Goal: Information Seeking & Learning: Learn about a topic

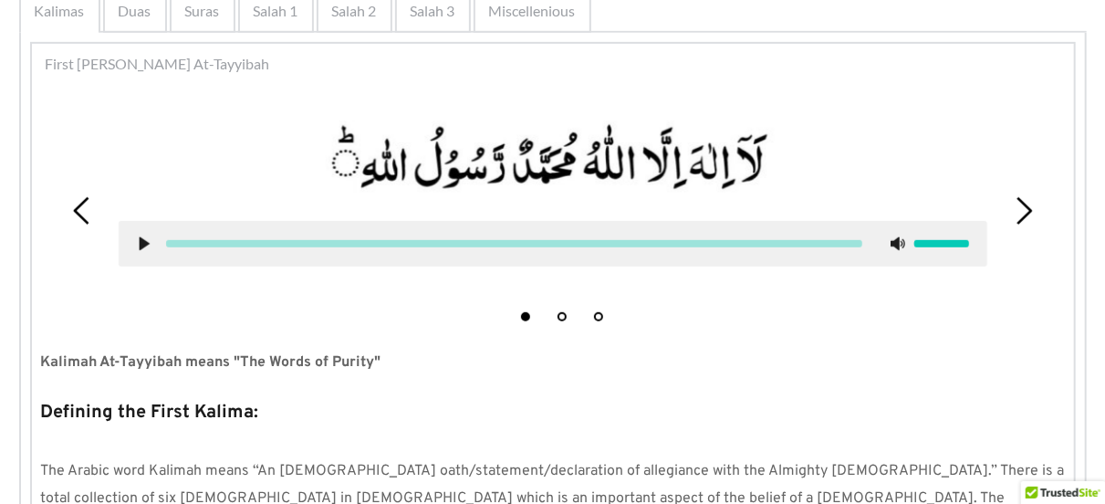
click at [143, 245] on use at bounding box center [144, 244] width 10 height 14
click at [138, 240] on use at bounding box center [144, 244] width 12 height 14
click at [138, 240] on icon at bounding box center [144, 243] width 15 height 15
click at [138, 240] on use at bounding box center [144, 244] width 12 height 14
click at [138, 240] on icon at bounding box center [144, 243] width 15 height 15
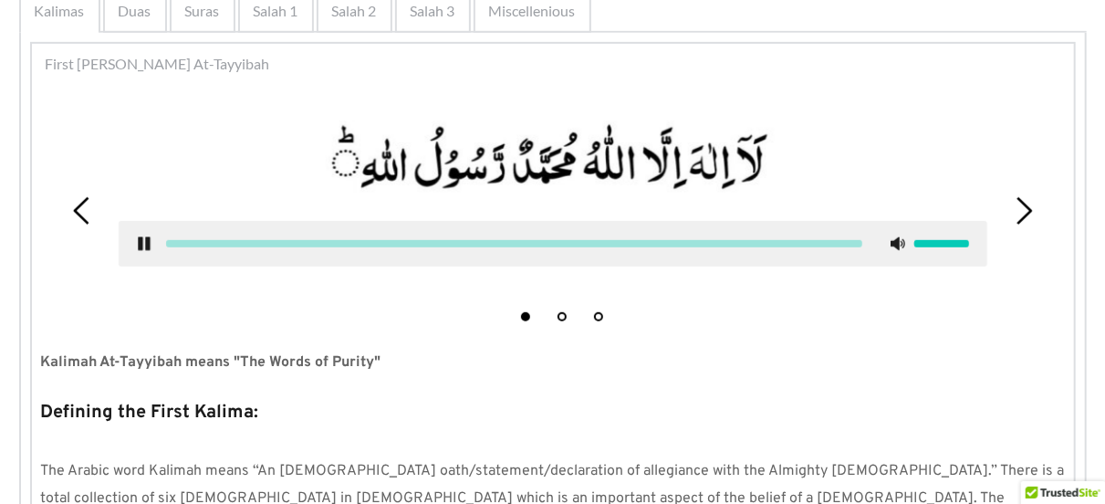
click at [138, 240] on use at bounding box center [144, 244] width 12 height 14
click at [138, 240] on icon at bounding box center [144, 243] width 15 height 15
click at [138, 240] on use at bounding box center [144, 244] width 12 height 14
click at [142, 247] on use at bounding box center [144, 244] width 10 height 14
click at [141, 244] on use at bounding box center [144, 244] width 12 height 14
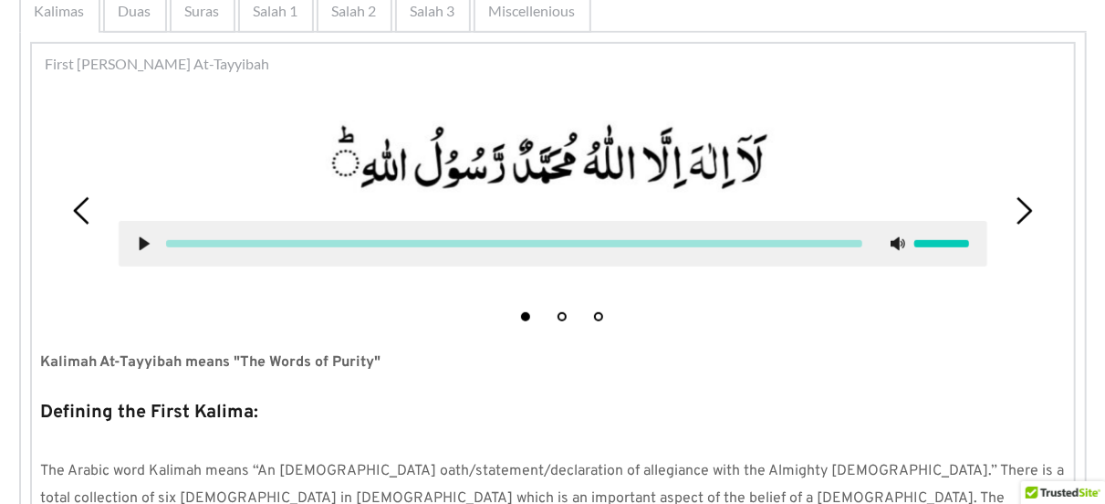
click at [367, 17] on span "Salah 2" at bounding box center [354, 11] width 45 height 22
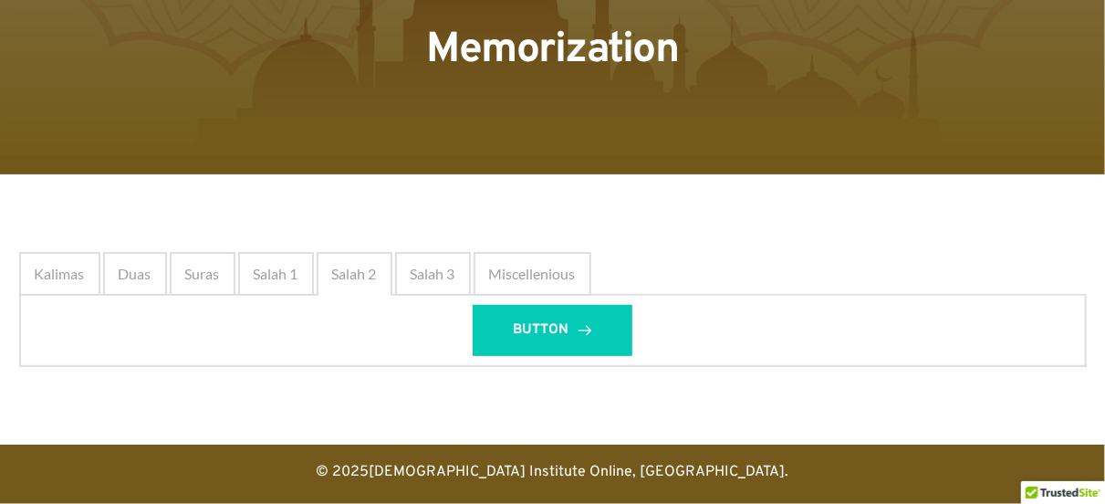
scroll to position [139, 0]
click at [76, 277] on span "Kalimas" at bounding box center [60, 274] width 50 height 22
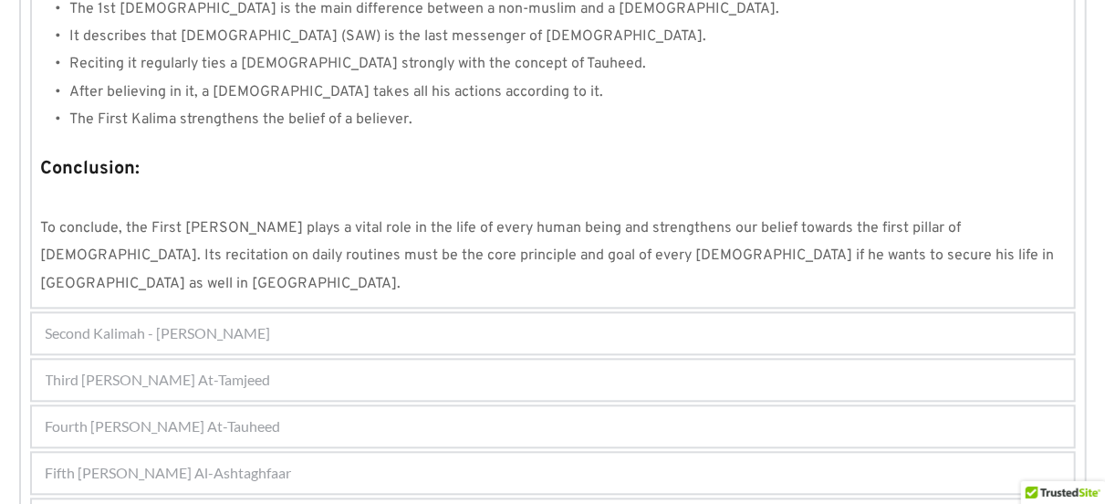
scroll to position [1819, 0]
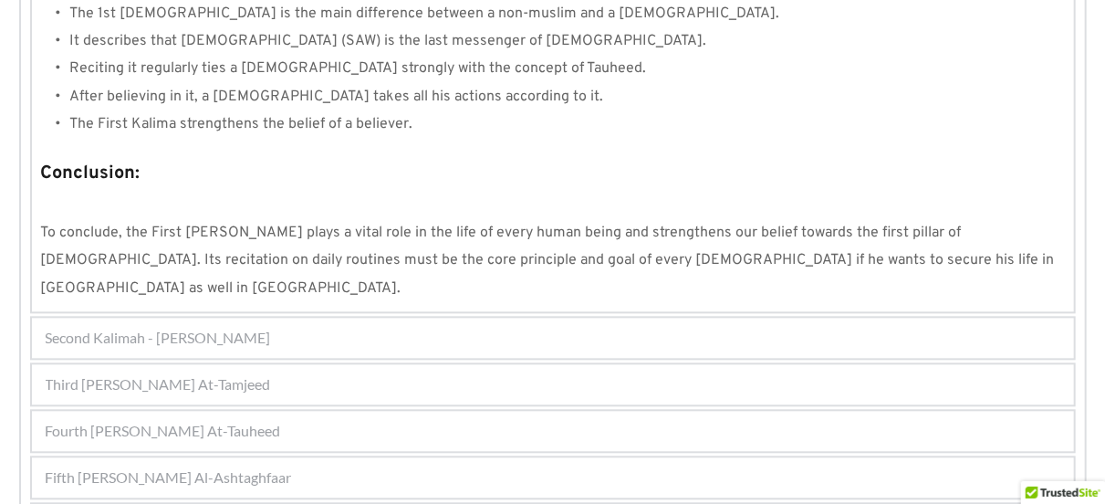
click at [331, 317] on div "Second Kalimah - [PERSON_NAME]" at bounding box center [553, 337] width 1042 height 40
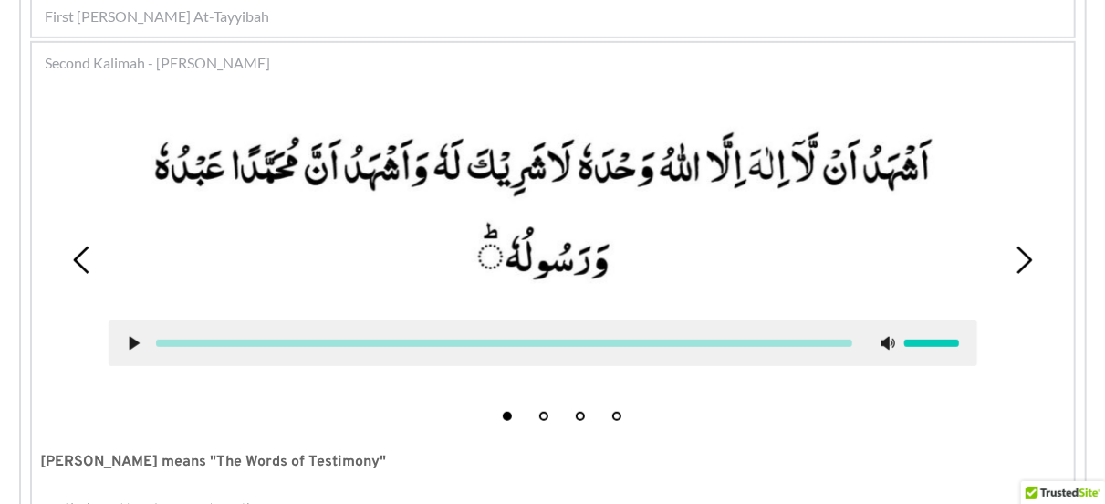
scroll to position [447, 0]
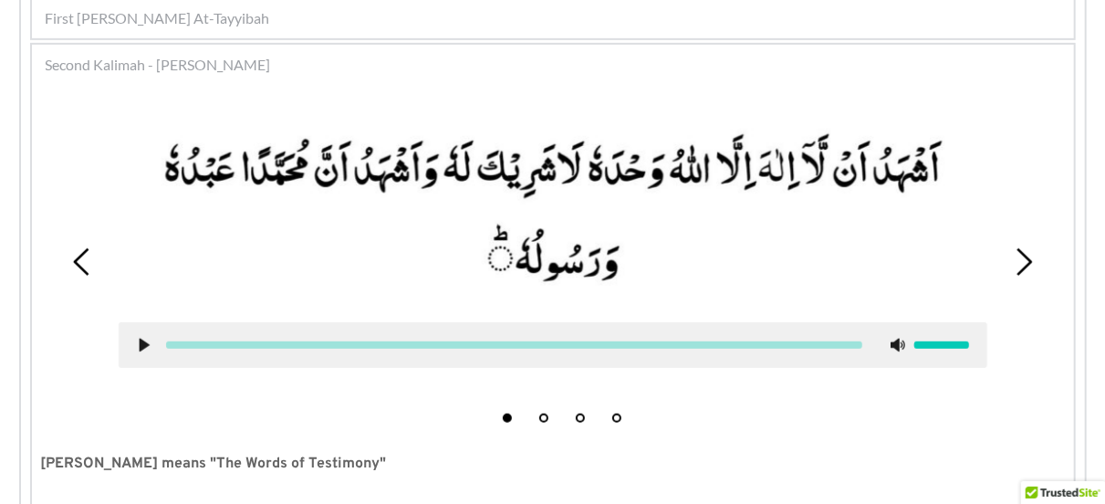
click at [138, 342] on icon at bounding box center [144, 345] width 15 height 15
click at [874, 185] on picture at bounding box center [553, 209] width 868 height 189
click at [143, 348] on icon at bounding box center [144, 345] width 15 height 15
click at [543, 419] on button "2" at bounding box center [543, 417] width 9 height 9
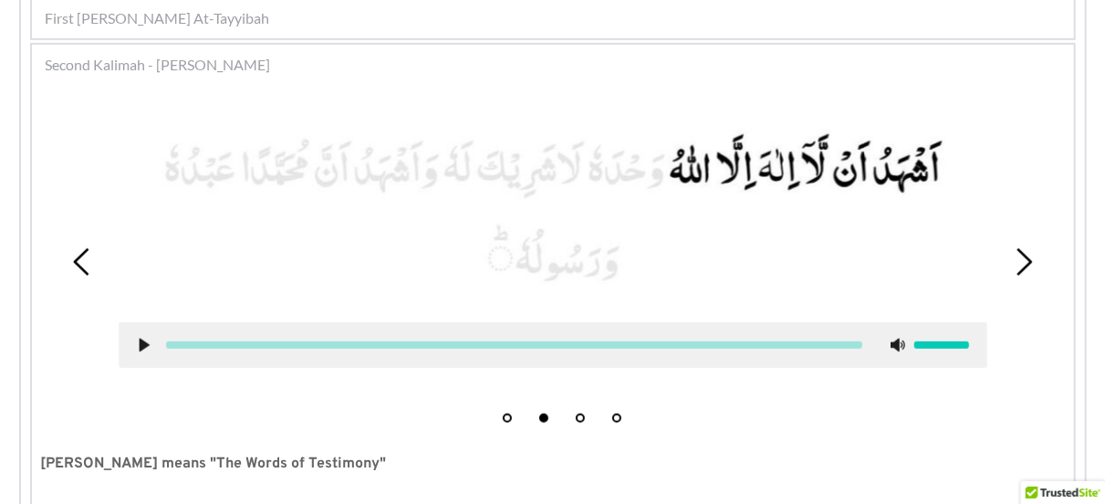
click at [141, 347] on use at bounding box center [144, 345] width 10 height 14
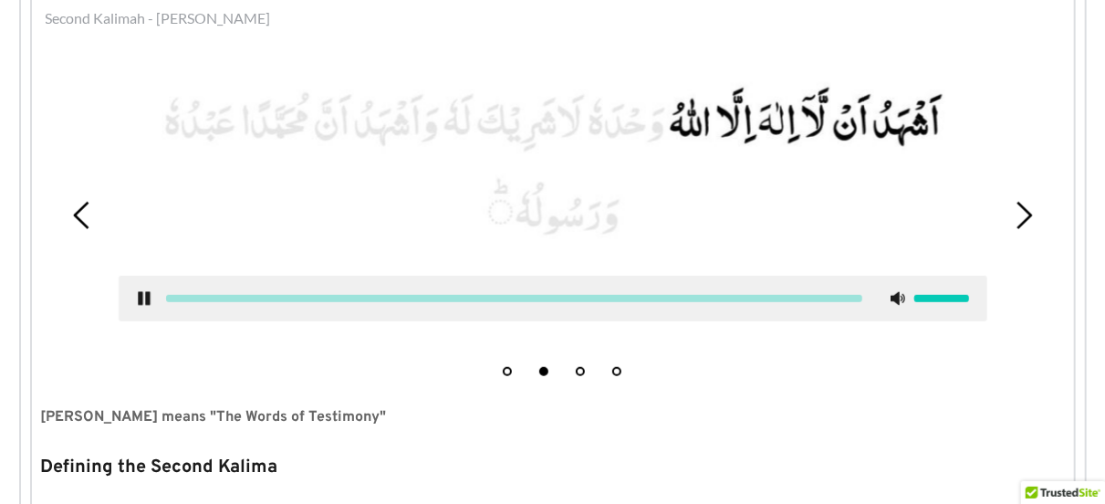
scroll to position [483, 0]
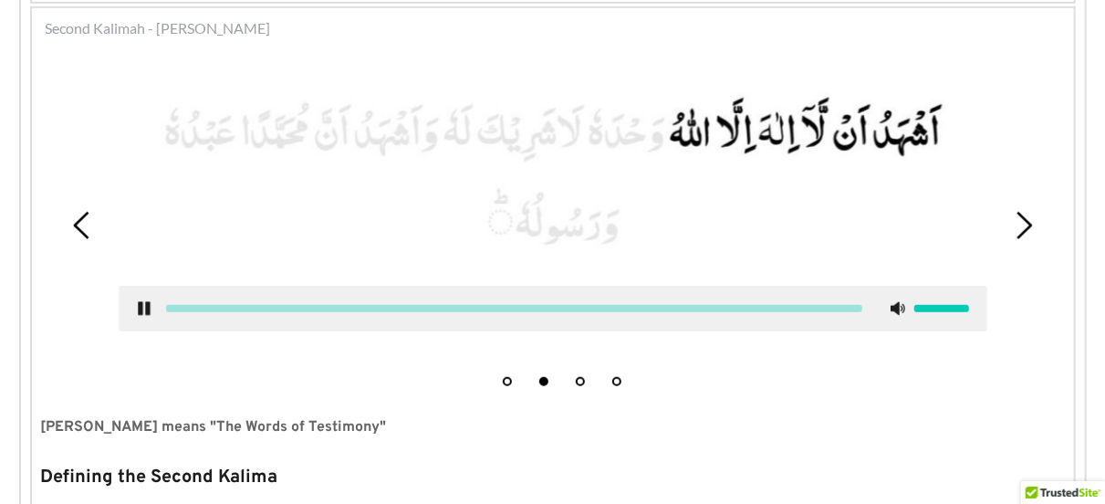
click at [140, 306] on use at bounding box center [144, 309] width 12 height 14
click at [581, 381] on button "3" at bounding box center [580, 381] width 9 height 9
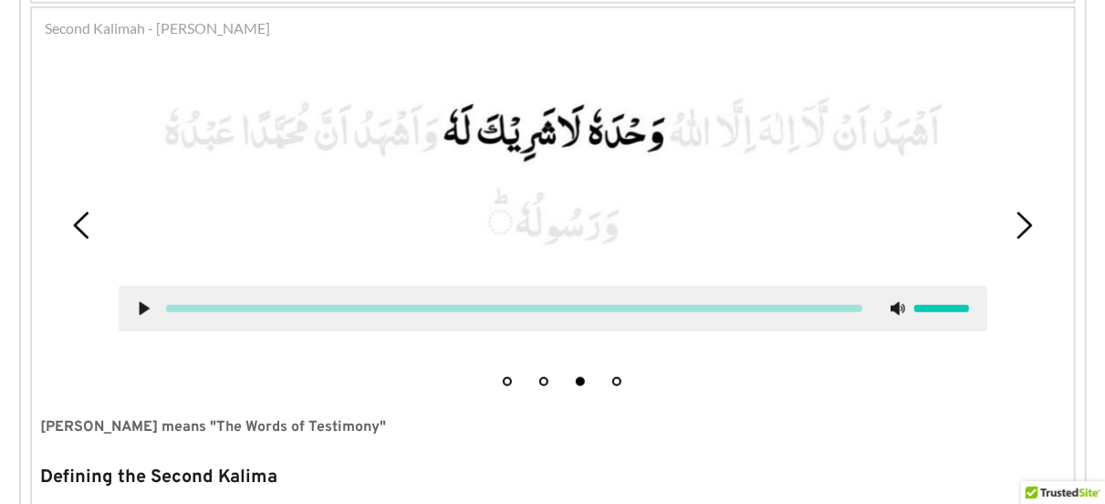
click at [138, 310] on icon at bounding box center [144, 308] width 15 height 15
click at [504, 378] on button "1" at bounding box center [507, 381] width 9 height 9
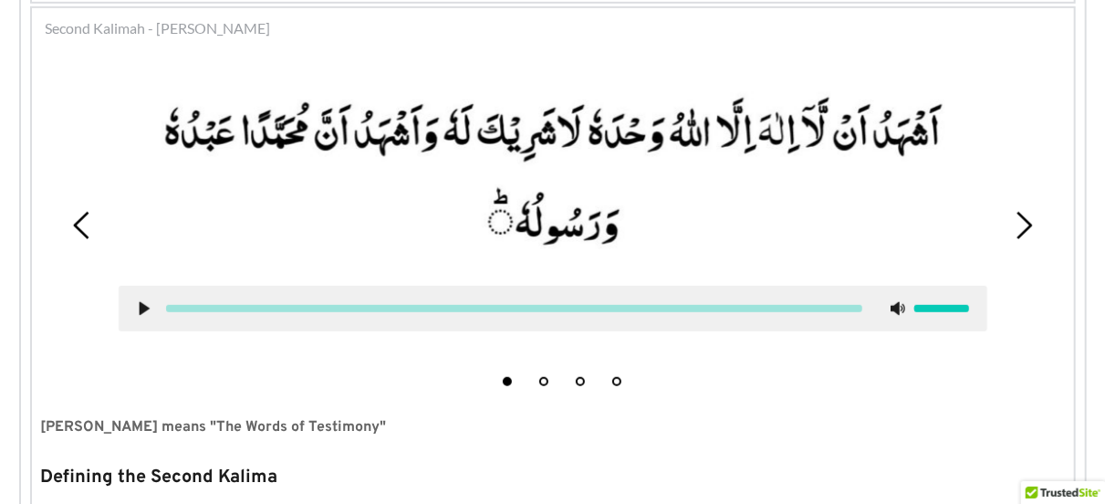
click at [142, 311] on use at bounding box center [144, 309] width 10 height 14
click at [142, 311] on use at bounding box center [144, 309] width 12 height 14
click at [142, 311] on use at bounding box center [144, 309] width 10 height 14
click at [142, 311] on use at bounding box center [144, 309] width 12 height 14
click at [142, 311] on use at bounding box center [144, 309] width 10 height 14
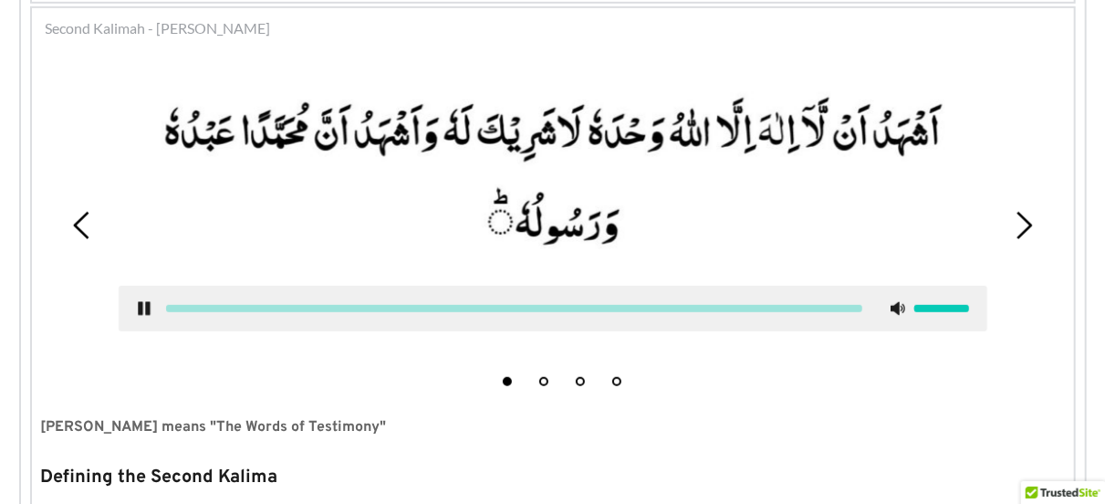
click at [142, 311] on use at bounding box center [144, 309] width 12 height 14
click at [142, 311] on use at bounding box center [144, 309] width 10 height 14
click at [144, 310] on icon at bounding box center [144, 308] width 15 height 15
click at [144, 310] on use at bounding box center [144, 309] width 10 height 14
click at [137, 309] on icon at bounding box center [144, 308] width 15 height 15
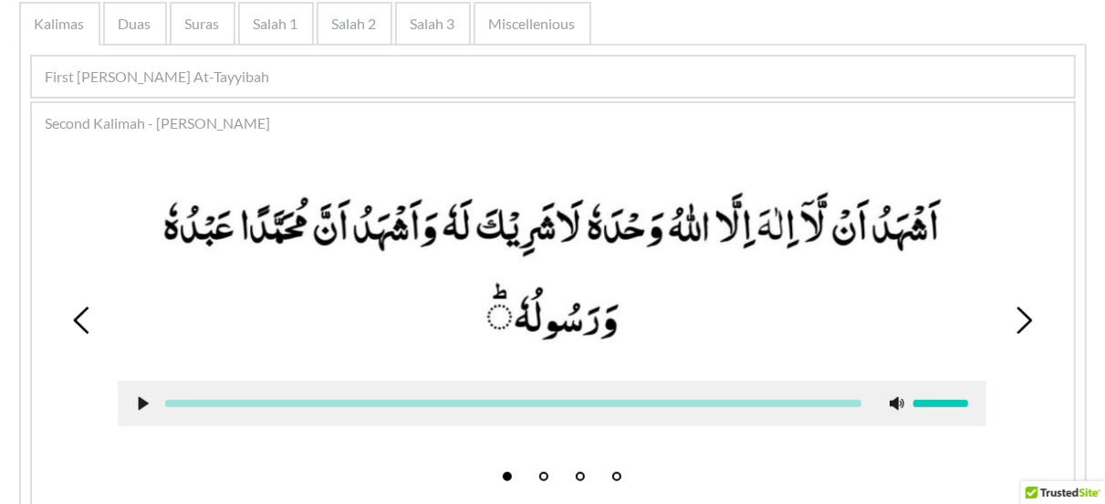
scroll to position [387, 0]
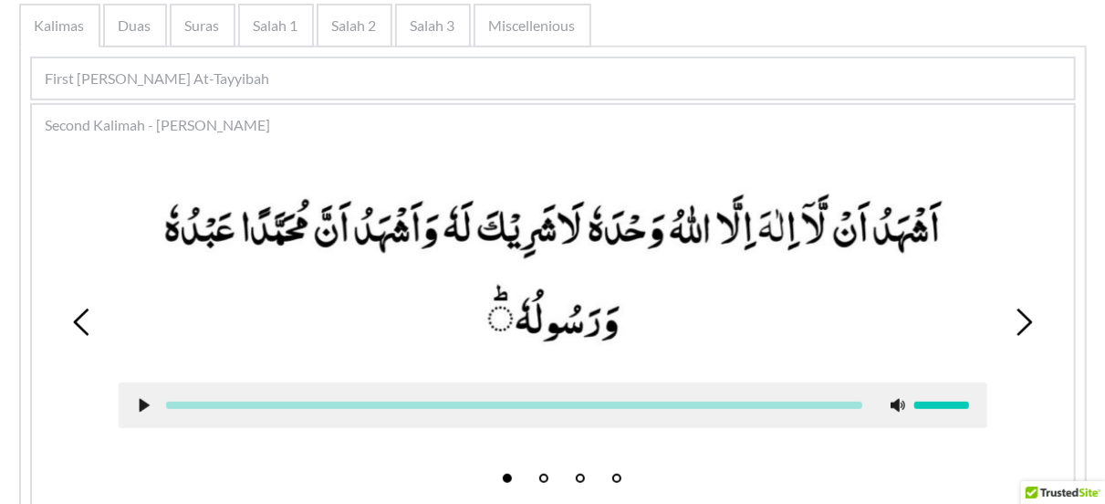
click at [140, 403] on use at bounding box center [144, 406] width 10 height 14
click at [140, 406] on use at bounding box center [144, 406] width 12 height 14
click at [145, 404] on use at bounding box center [144, 406] width 10 height 14
click at [145, 404] on use at bounding box center [144, 406] width 12 height 14
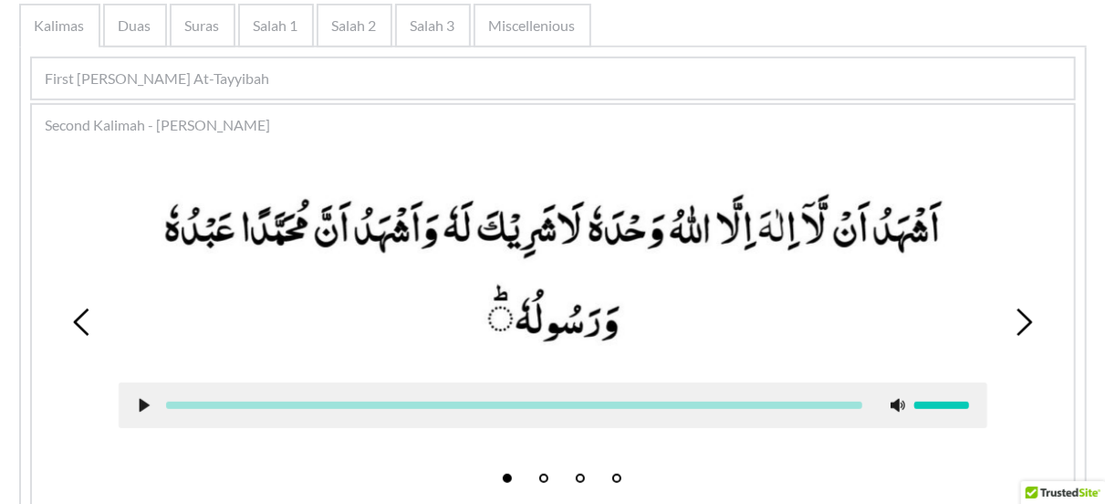
click at [431, 28] on span "Salah 3" at bounding box center [432, 26] width 45 height 22
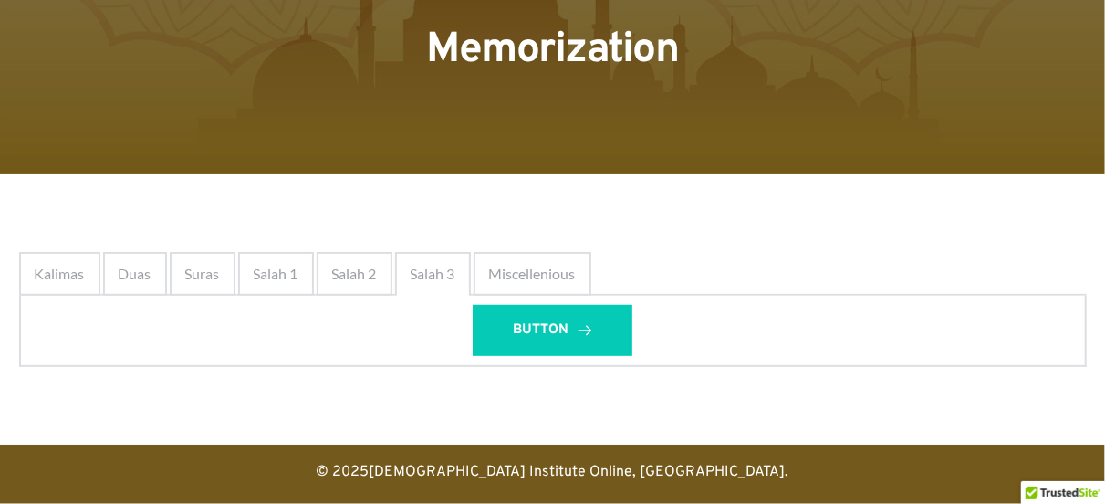
scroll to position [139, 0]
click at [367, 272] on span "Salah 2" at bounding box center [354, 274] width 45 height 22
click at [57, 278] on span "Kalimas" at bounding box center [60, 274] width 50 height 22
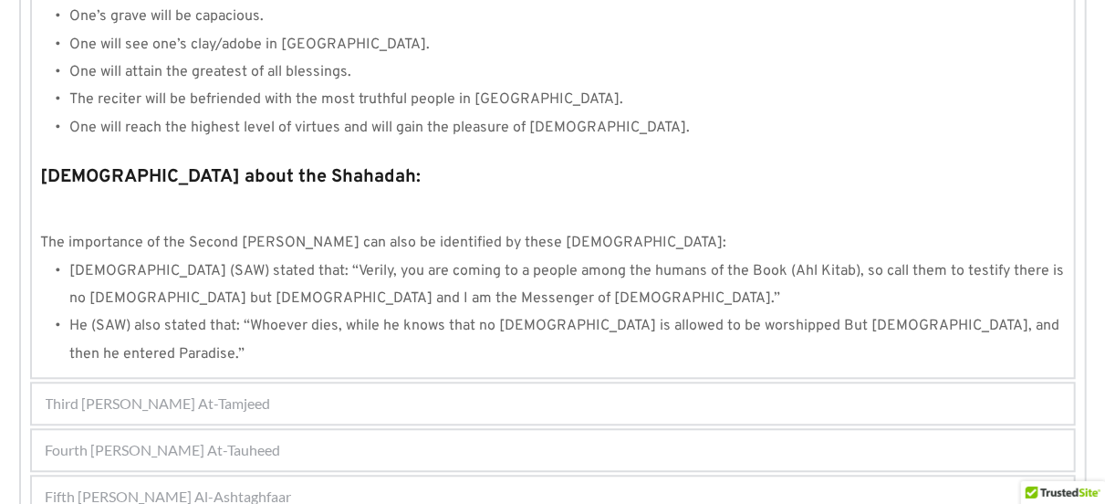
scroll to position [2089, 0]
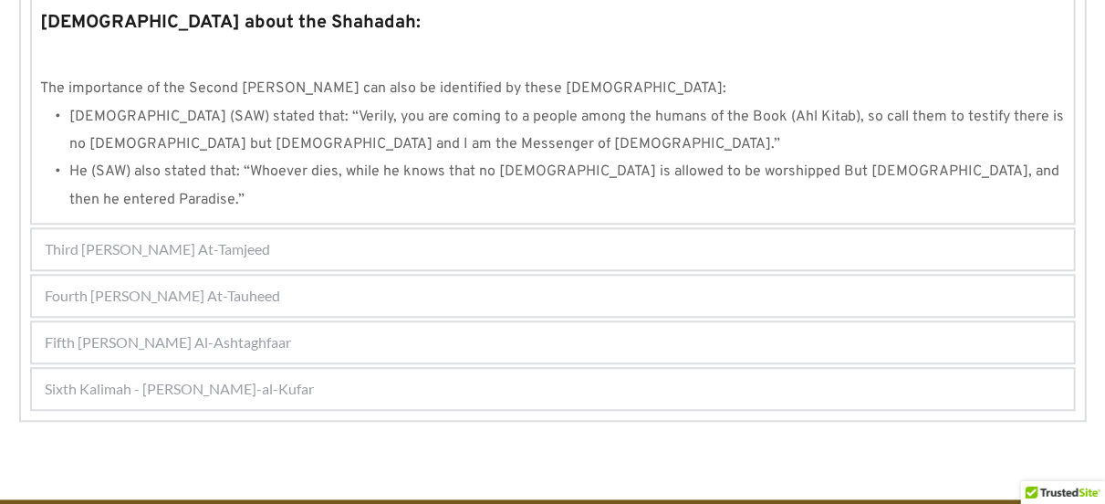
click at [218, 238] on span "Third [PERSON_NAME] At-Tamjeed" at bounding box center [158, 249] width 225 height 22
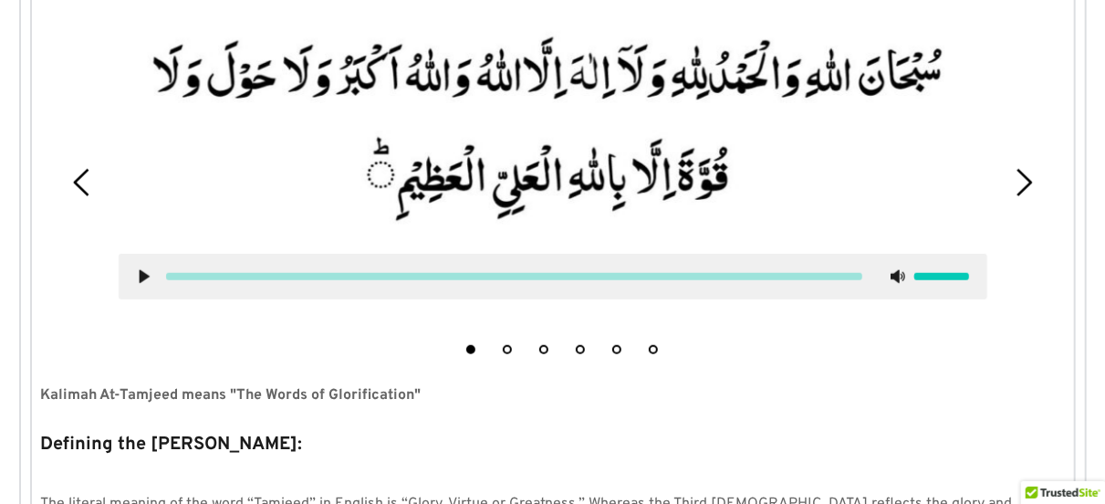
scroll to position [535, 0]
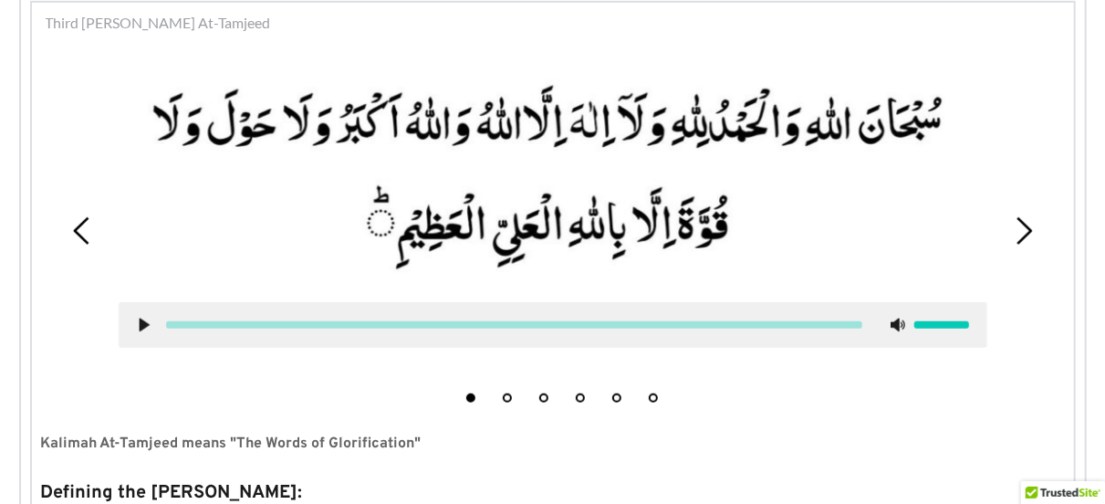
click at [141, 329] on use at bounding box center [144, 325] width 10 height 14
click at [141, 329] on use at bounding box center [144, 325] width 12 height 14
